Goal: Task Accomplishment & Management: Manage account settings

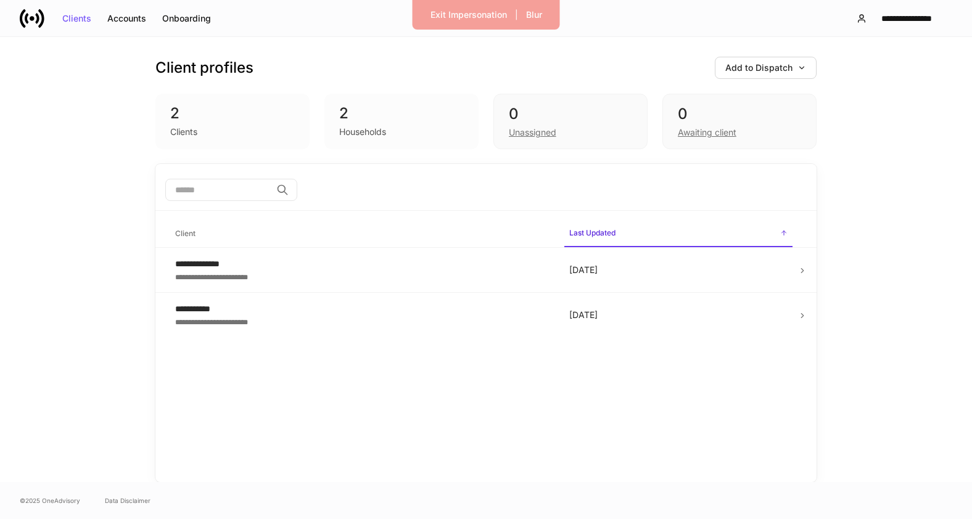
click at [29, 16] on icon at bounding box center [32, 18] width 25 height 25
click at [43, 16] on icon at bounding box center [41, 18] width 6 height 19
click at [467, 19] on div "Exit Impersonation" at bounding box center [469, 14] width 76 height 9
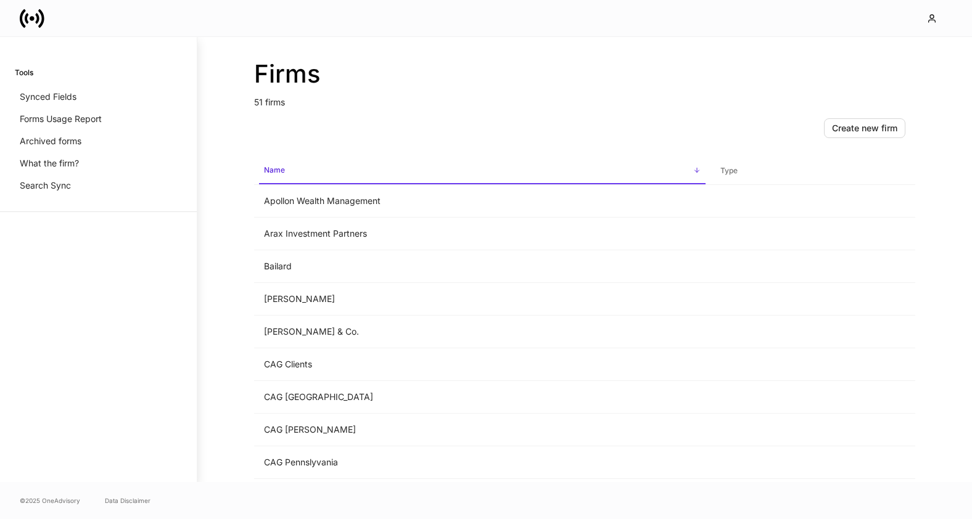
click at [28, 18] on icon at bounding box center [32, 18] width 25 height 25
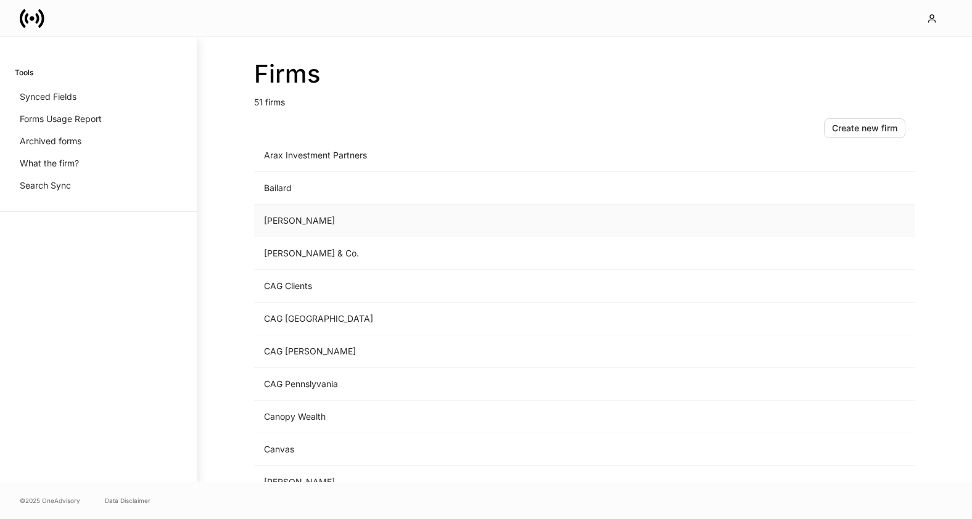
scroll to position [76, 0]
click at [319, 191] on td "Bailard" at bounding box center [482, 190] width 456 height 33
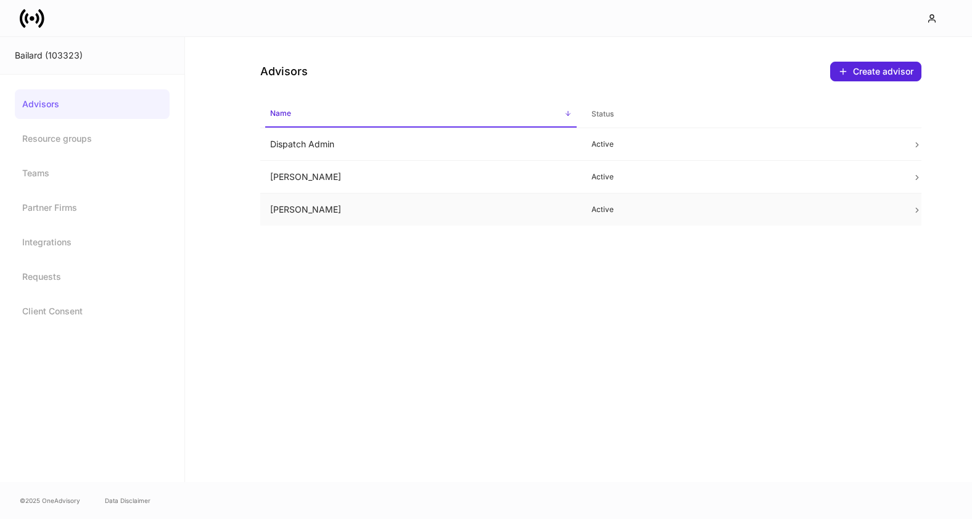
click at [734, 213] on p "Active" at bounding box center [742, 210] width 302 height 10
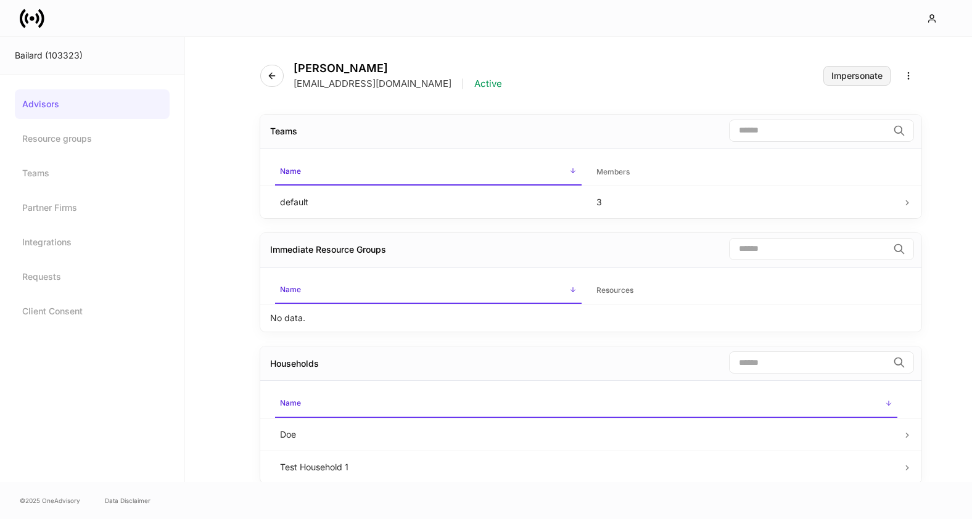
click at [845, 80] on div "Impersonate" at bounding box center [856, 76] width 51 height 9
